Goal: Task Accomplishment & Management: Manage account settings

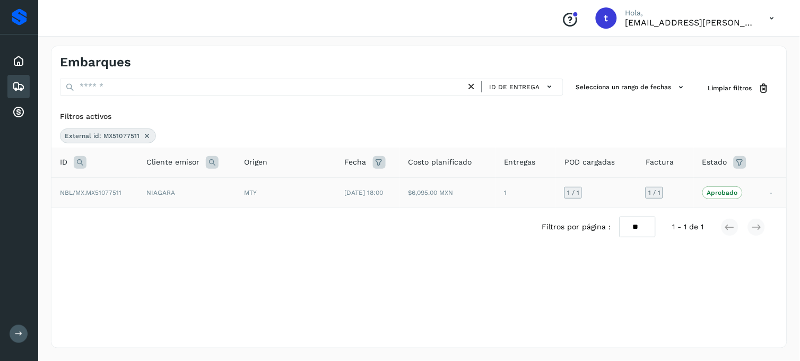
click at [148, 140] on icon at bounding box center [147, 136] width 8 height 8
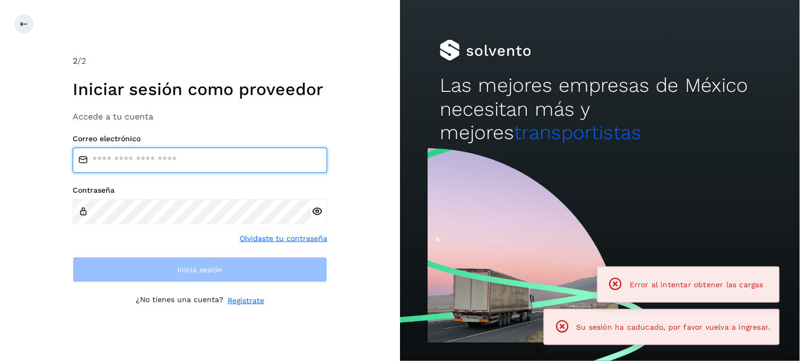
type input "**********"
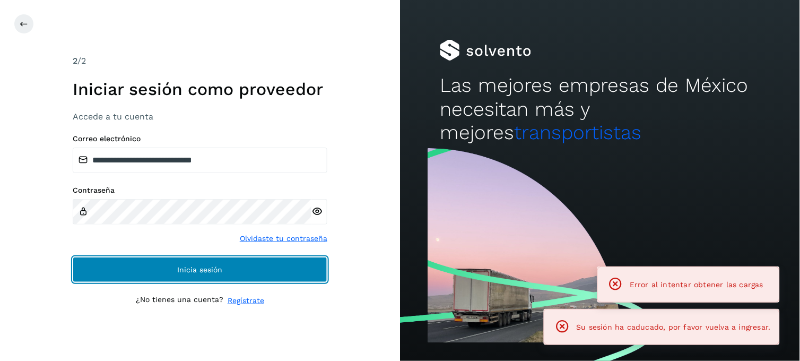
click at [182, 274] on button "Inicia sesión" at bounding box center [200, 269] width 255 height 25
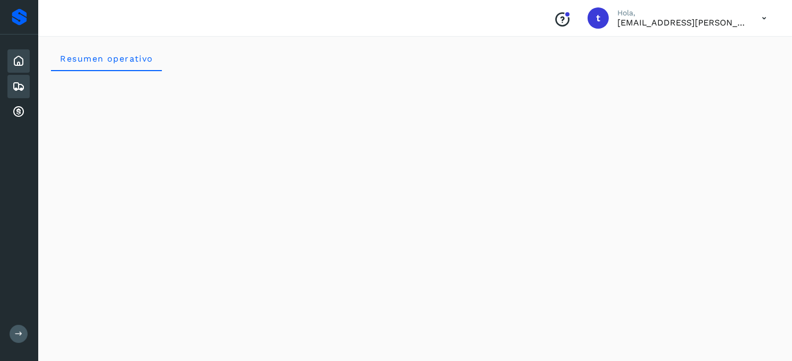
click at [20, 86] on icon at bounding box center [18, 86] width 13 height 13
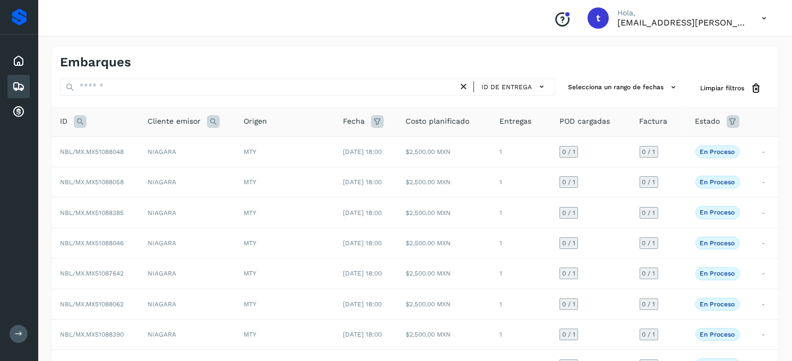
click at [81, 125] on icon at bounding box center [80, 121] width 13 height 13
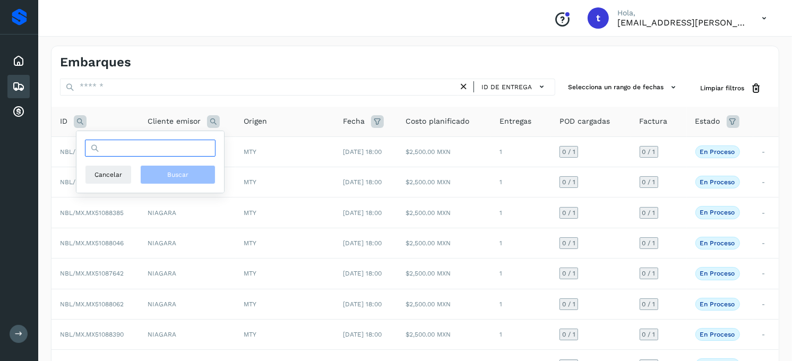
click at [151, 154] on input "text" at bounding box center [150, 148] width 131 height 17
type input "*"
type input "**********"
click at [191, 179] on button "Buscar" at bounding box center [177, 174] width 75 height 19
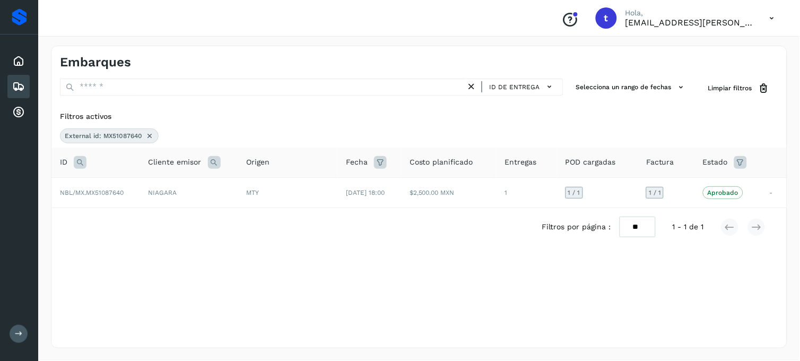
click at [151, 138] on icon at bounding box center [149, 136] width 8 height 8
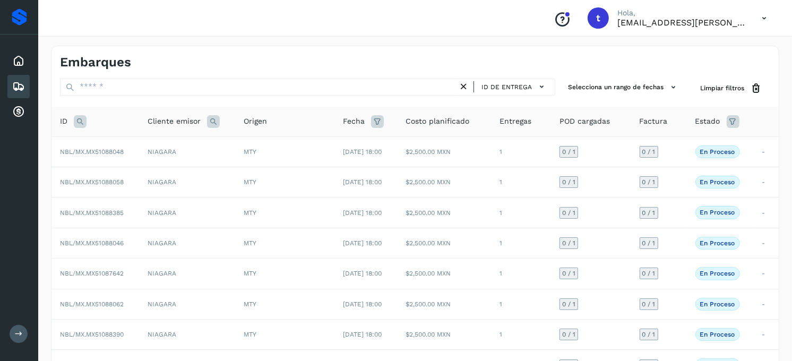
click at [83, 119] on icon at bounding box center [80, 121] width 13 height 13
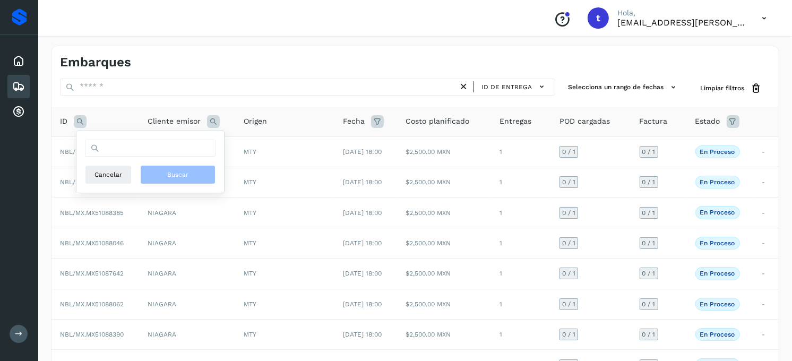
click at [174, 158] on div "Cancelar Buscar" at bounding box center [150, 162] width 131 height 45
drag, startPoint x: 176, startPoint y: 149, endPoint x: 146, endPoint y: 151, distance: 29.3
click at [176, 149] on input "text" at bounding box center [150, 148] width 131 height 17
type input "**********"
click at [188, 177] on span "Buscar" at bounding box center [177, 175] width 21 height 10
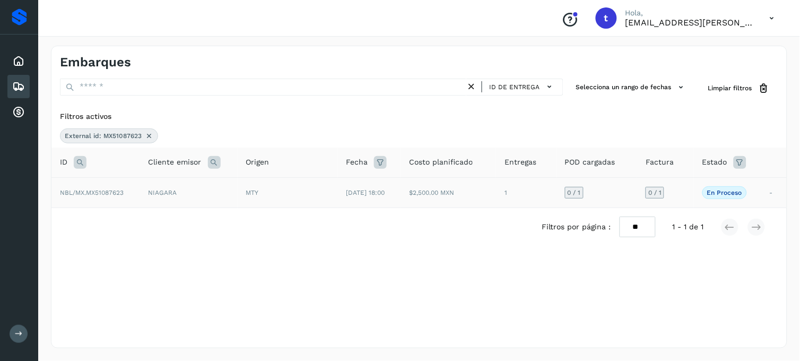
click at [115, 202] on td "NBL/MX.MX51087623" at bounding box center [95, 192] width 89 height 30
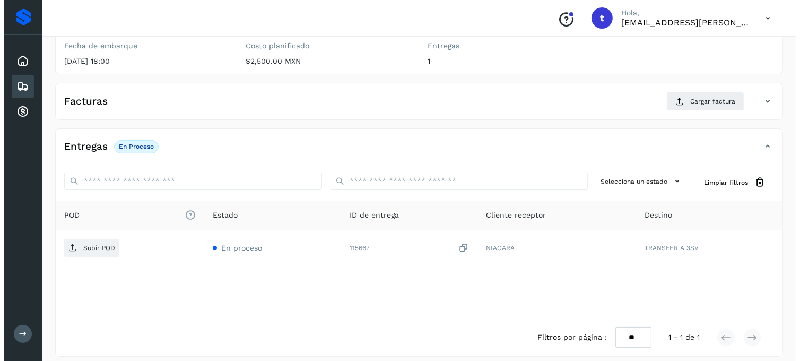
scroll to position [145, 0]
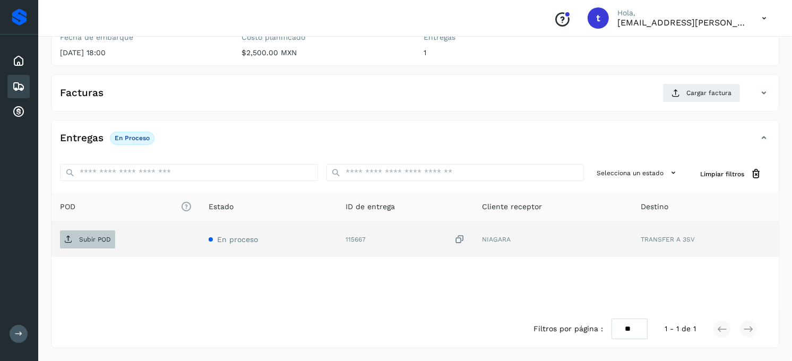
click at [102, 240] on p "Subir POD" at bounding box center [95, 239] width 32 height 7
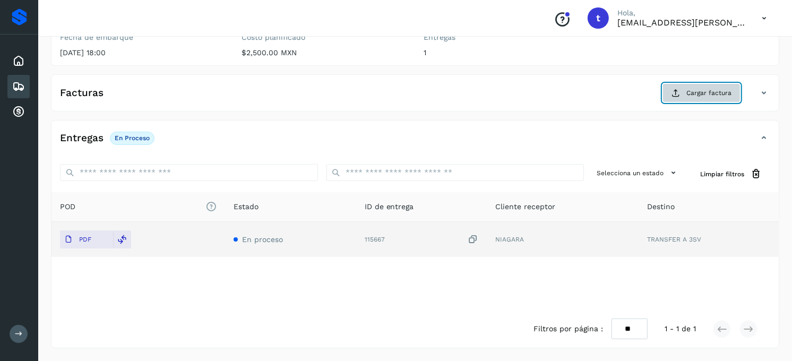
click at [718, 89] on span "Cargar factura" at bounding box center [708, 93] width 45 height 10
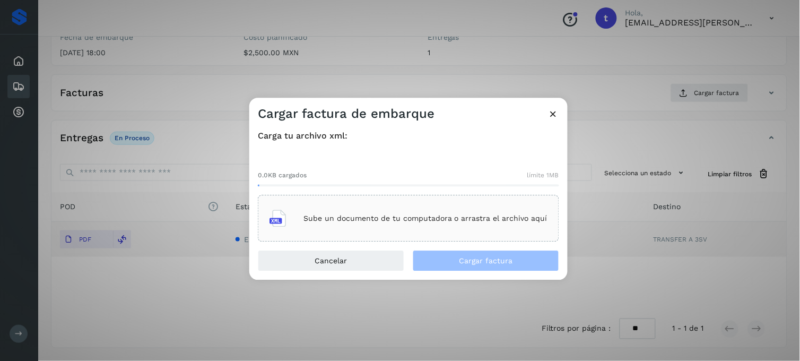
click at [331, 218] on p "Sube un documento de tu computadora o arrastra el archivo aquí" at bounding box center [426, 218] width 244 height 9
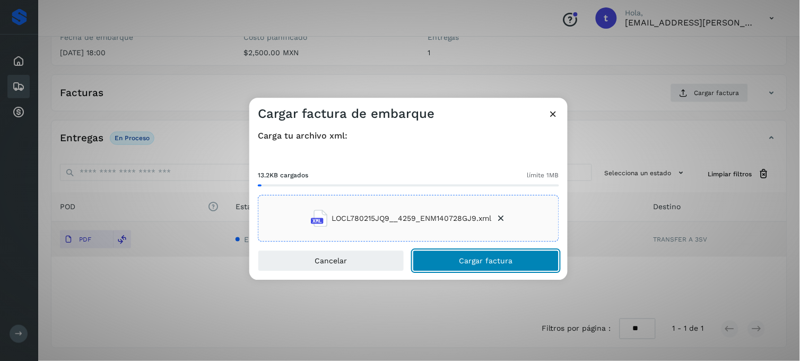
click at [469, 267] on button "Cargar factura" at bounding box center [486, 261] width 146 height 21
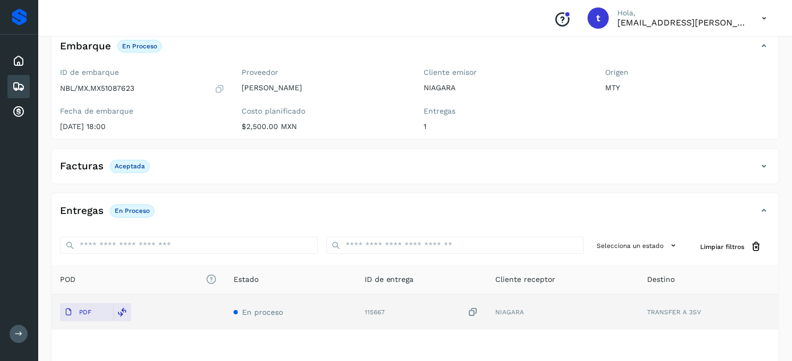
scroll to position [0, 0]
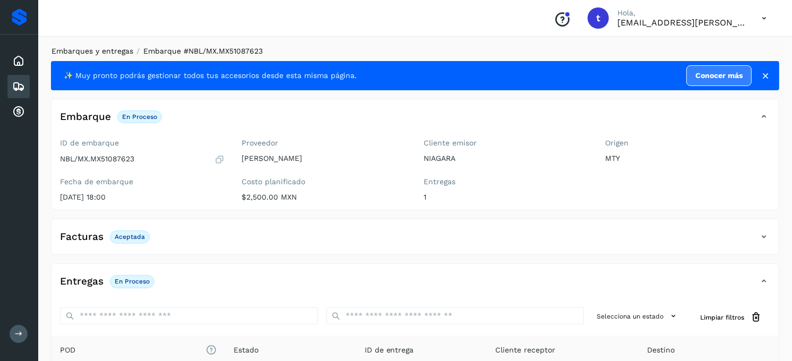
click at [88, 51] on link "Embarques y entregas" at bounding box center [92, 51] width 82 height 8
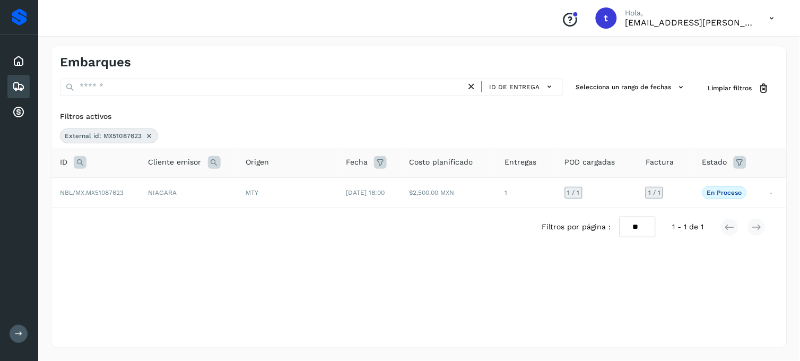
click at [148, 139] on icon at bounding box center [149, 136] width 8 height 8
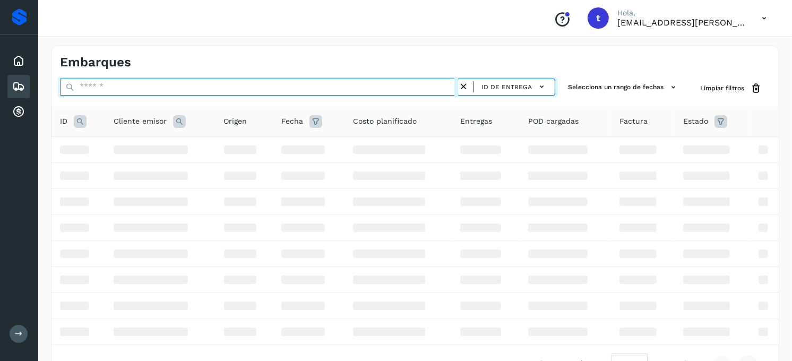
click at [140, 89] on input "text" at bounding box center [259, 87] width 398 height 17
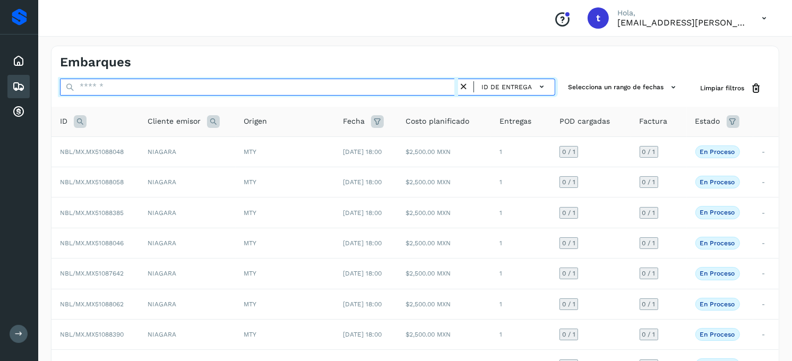
click at [140, 89] on input "text" at bounding box center [259, 87] width 398 height 17
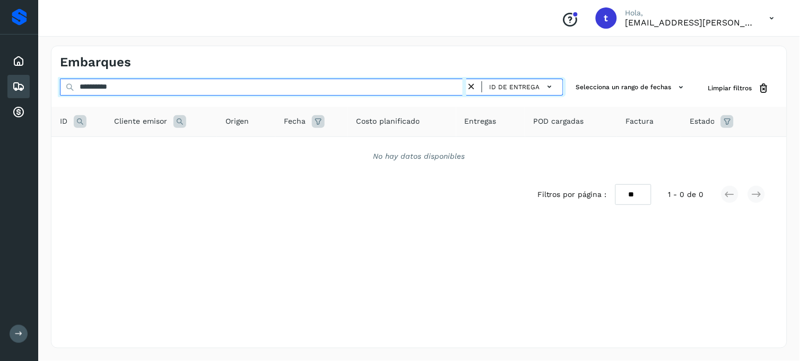
click at [192, 84] on input "**********" at bounding box center [263, 87] width 407 height 17
drag, startPoint x: 188, startPoint y: 85, endPoint x: 55, endPoint y: 98, distance: 133.3
click at [89, 96] on div "**********" at bounding box center [312, 89] width 504 height 20
type input "*"
type input "**********"
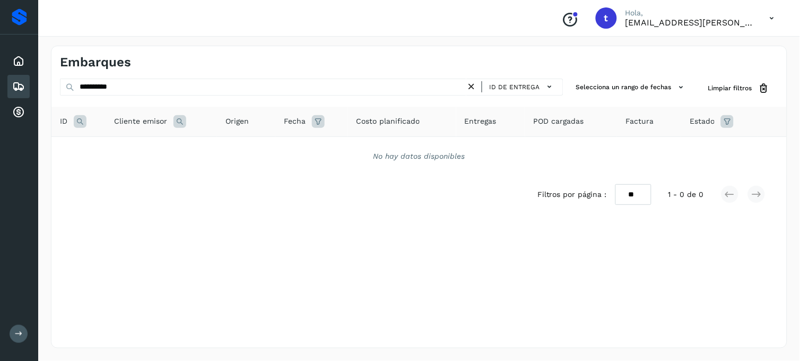
click at [478, 88] on icon at bounding box center [472, 86] width 11 height 11
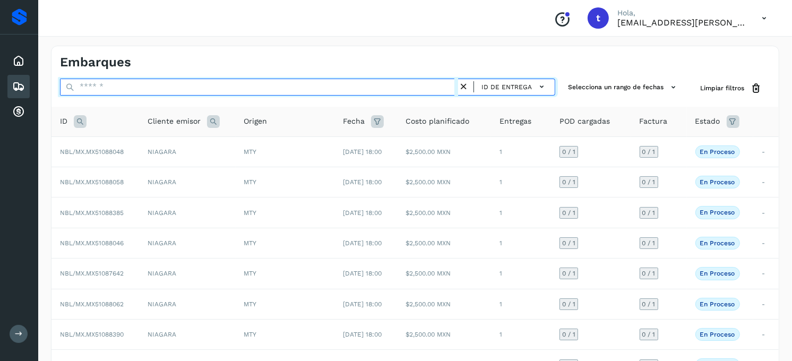
click at [113, 81] on input "text" at bounding box center [259, 87] width 398 height 17
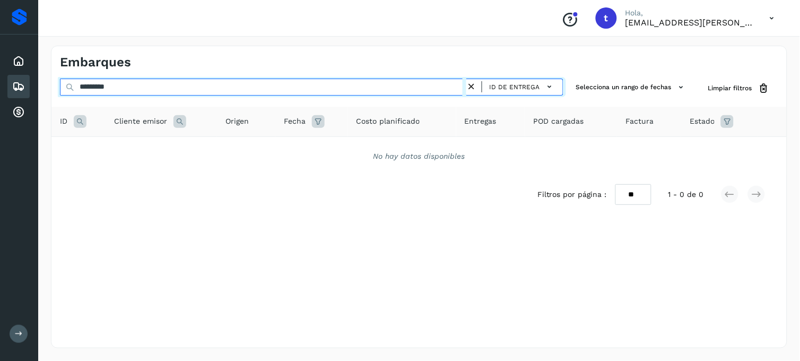
type input "**********"
drag, startPoint x: 41, startPoint y: 87, endPoint x: -3, endPoint y: 85, distance: 44.1
click at [0, 85] on html "**********" at bounding box center [400, 180] width 800 height 361
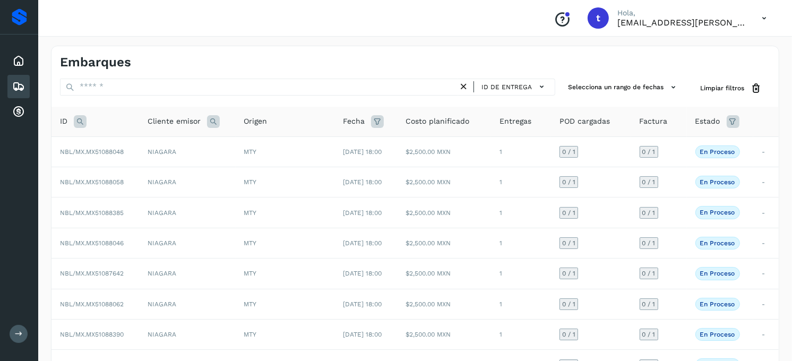
click at [84, 125] on icon at bounding box center [80, 121] width 13 height 13
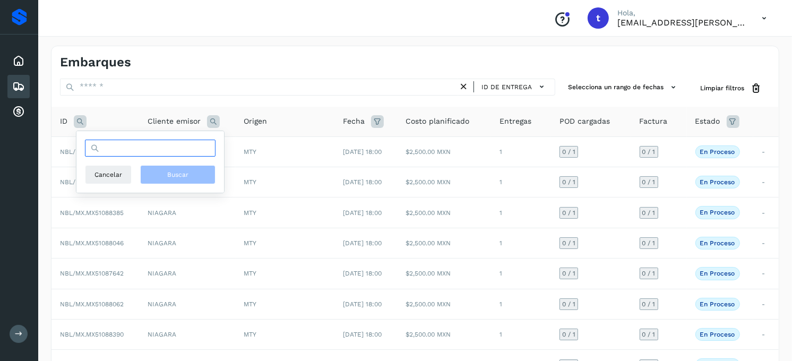
click at [124, 144] on input "text" at bounding box center [150, 148] width 131 height 17
type input "**********"
click at [202, 178] on button "Buscar" at bounding box center [177, 174] width 75 height 19
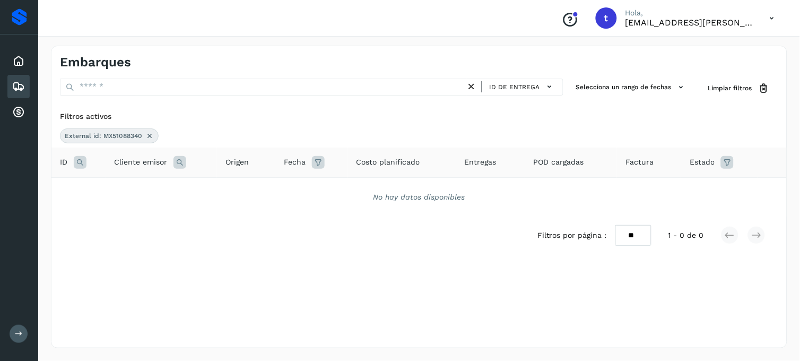
click at [151, 137] on icon at bounding box center [149, 136] width 8 height 8
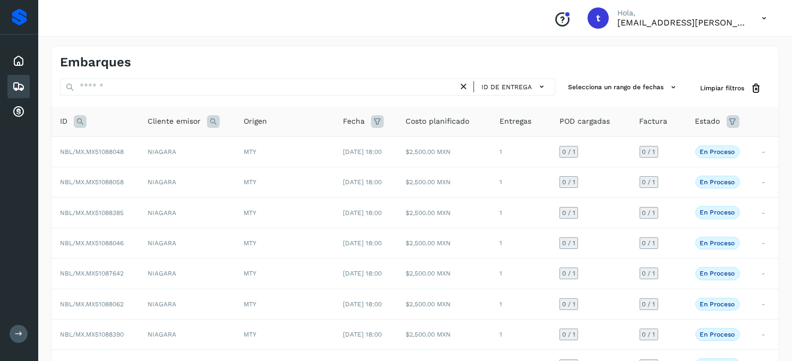
drag, startPoint x: 76, startPoint y: 120, endPoint x: 85, endPoint y: 126, distance: 10.9
click at [77, 120] on icon at bounding box center [80, 121] width 13 height 13
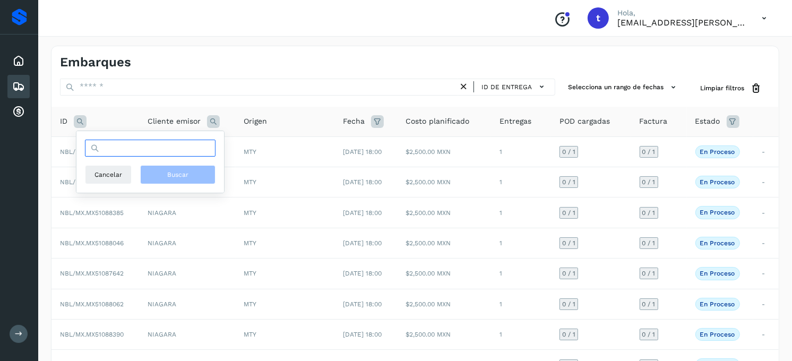
click at [129, 152] on input "text" at bounding box center [150, 148] width 131 height 17
type input "**********"
click at [200, 175] on button "Buscar" at bounding box center [177, 174] width 75 height 19
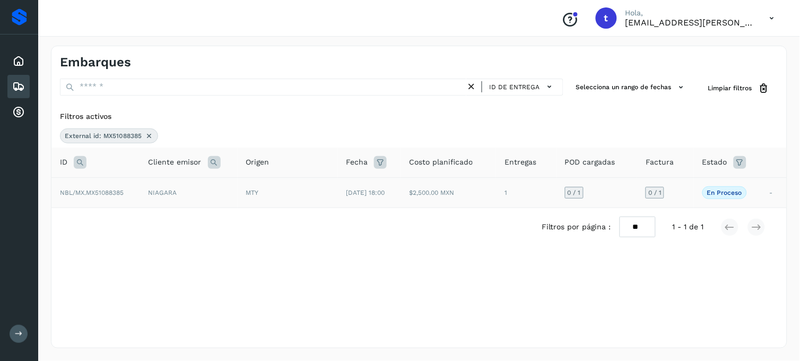
click at [110, 199] on td "NBL/MX.MX51088385" at bounding box center [95, 192] width 89 height 30
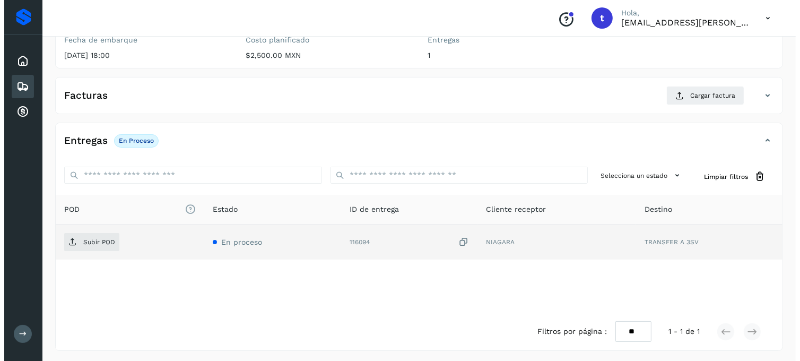
scroll to position [145, 0]
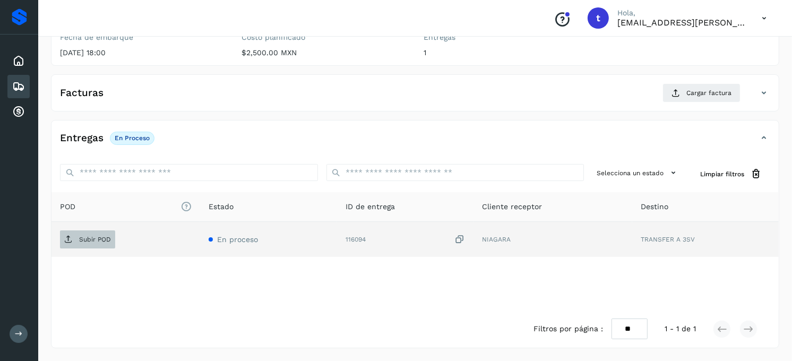
click at [92, 243] on span "Subir POD" at bounding box center [87, 239] width 55 height 17
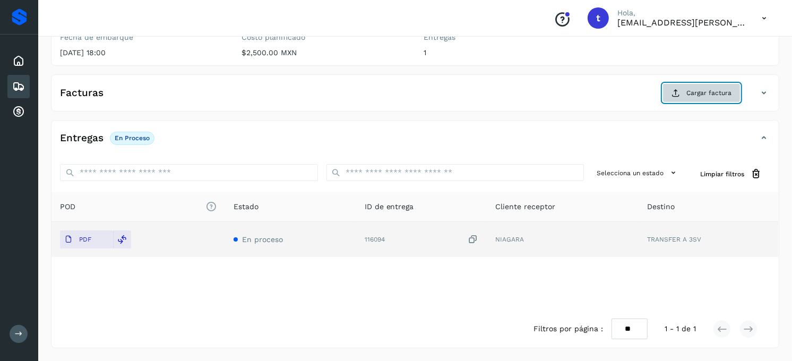
click at [696, 96] on span "Cargar factura" at bounding box center [708, 93] width 45 height 10
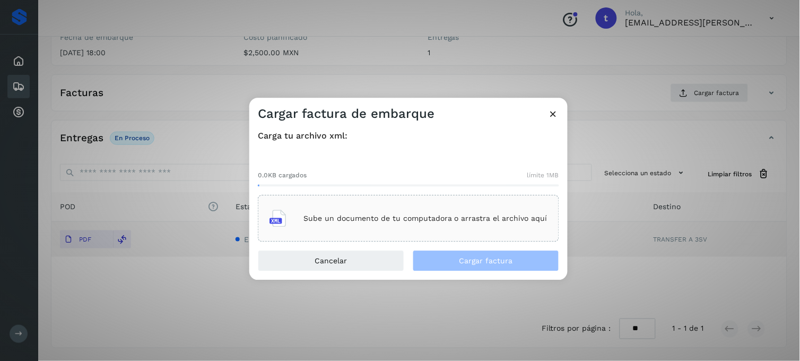
click at [403, 223] on p "Sube un documento de tu computadora o arrastra el archivo aquí" at bounding box center [426, 218] width 244 height 9
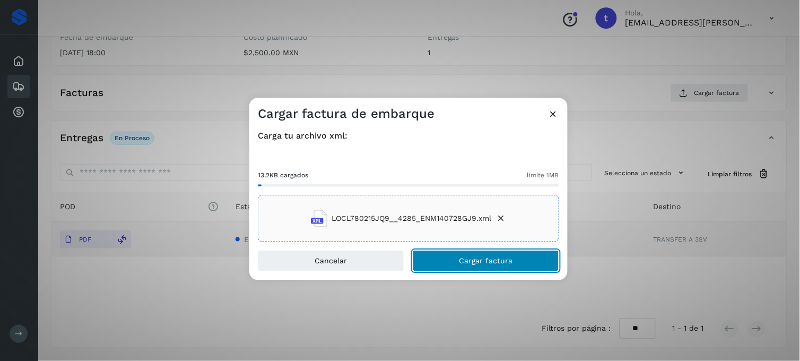
click at [474, 257] on span "Cargar factura" at bounding box center [487, 260] width 54 height 7
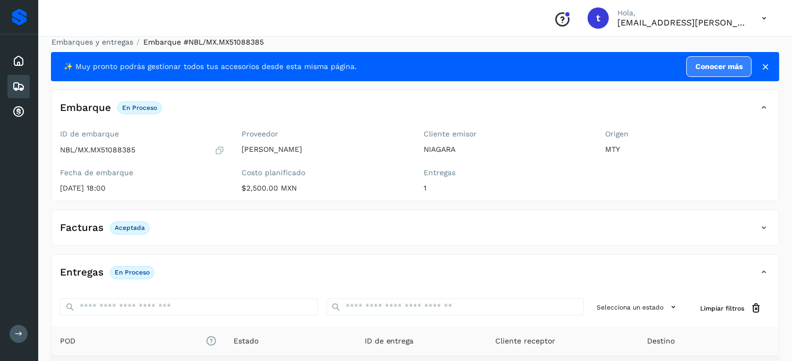
scroll to position [0, 0]
